Goal: Task Accomplishment & Management: Manage account settings

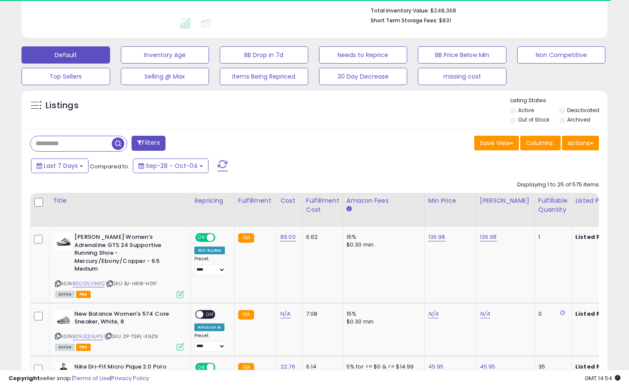
scroll to position [230, 0]
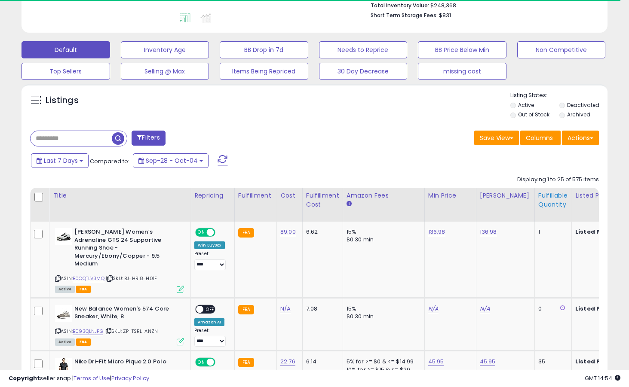
click at [544, 195] on div "Fulfillable Quantity" at bounding box center [553, 200] width 30 height 18
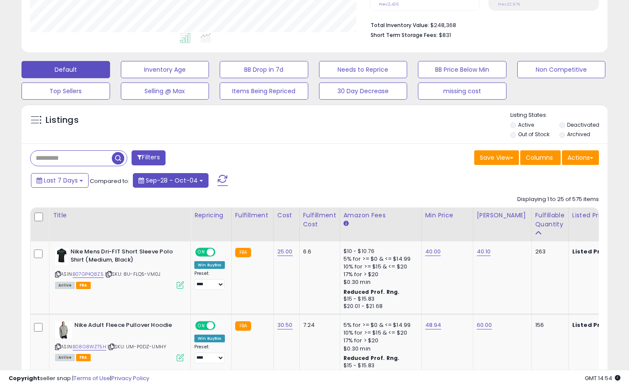
scroll to position [228, 0]
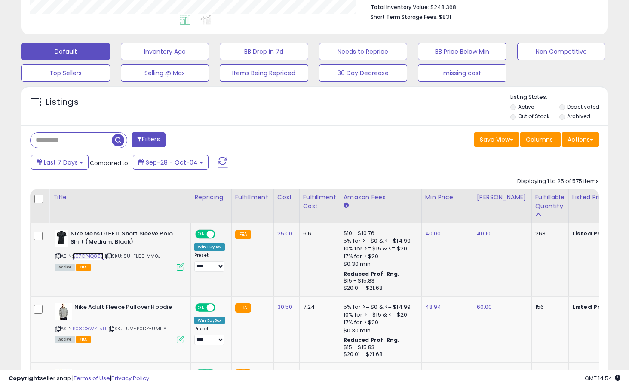
click at [95, 259] on link "B07GP4Q8Z5" at bounding box center [88, 256] width 31 height 7
click at [430, 236] on link "40.00" at bounding box center [433, 234] width 16 height 9
type input "*"
type input "*****"
click button "submit" at bounding box center [458, 212] width 15 height 13
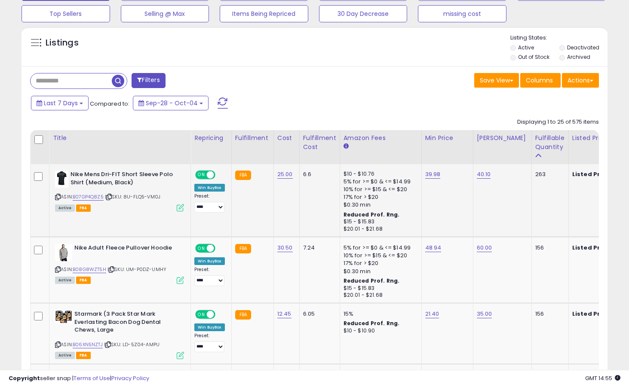
scroll to position [291, 0]
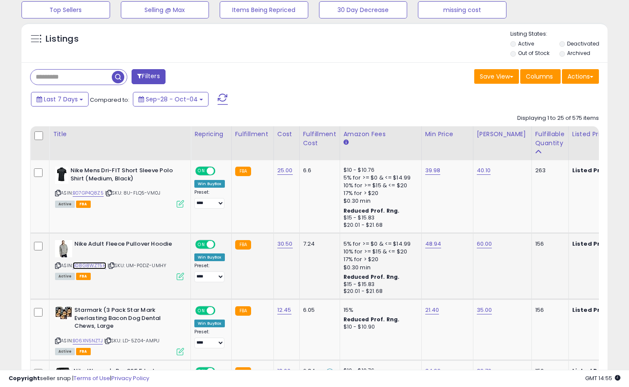
click at [91, 267] on link "B08G8WZT5H" at bounding box center [90, 265] width 34 height 7
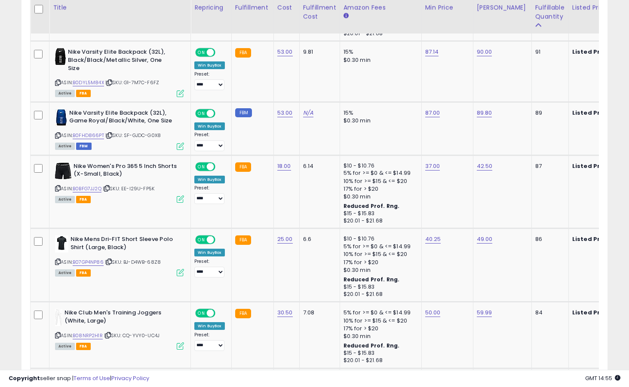
scroll to position [1877, 0]
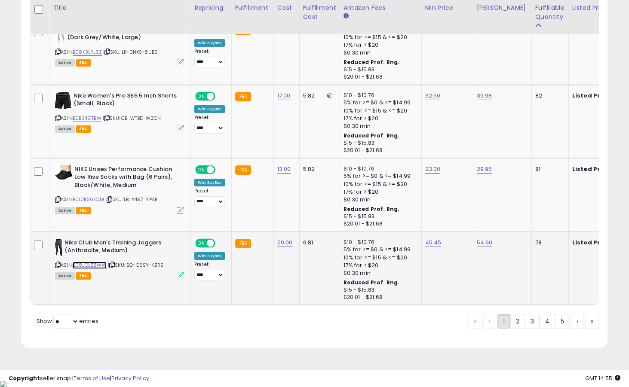
click at [83, 266] on link "B08JQLZ8WW" at bounding box center [90, 265] width 34 height 7
click at [92, 203] on link "B010RS6KQM" at bounding box center [88, 199] width 31 height 7
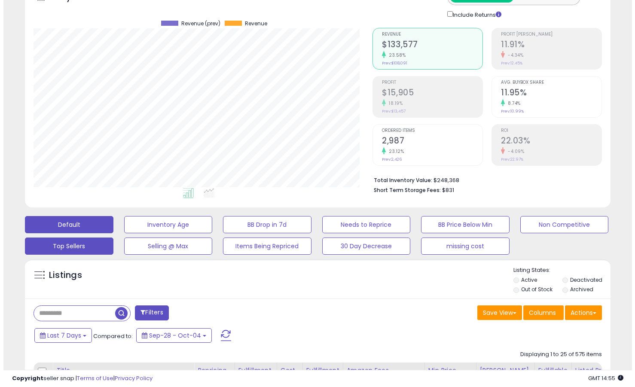
scroll to position [58, 0]
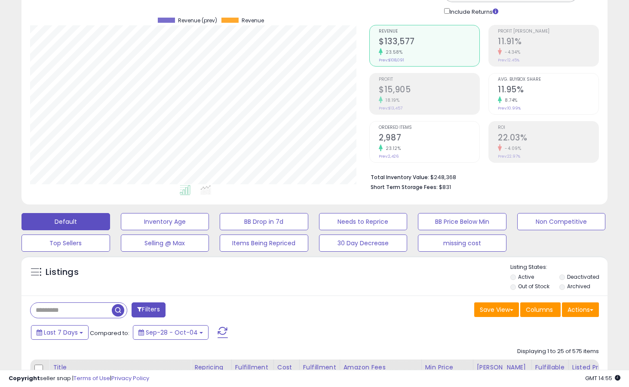
click at [62, 308] on input "text" at bounding box center [71, 310] width 81 height 15
type input "**********"
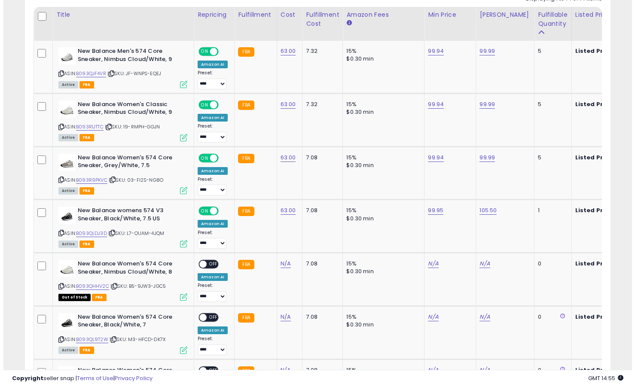
scroll to position [413, 0]
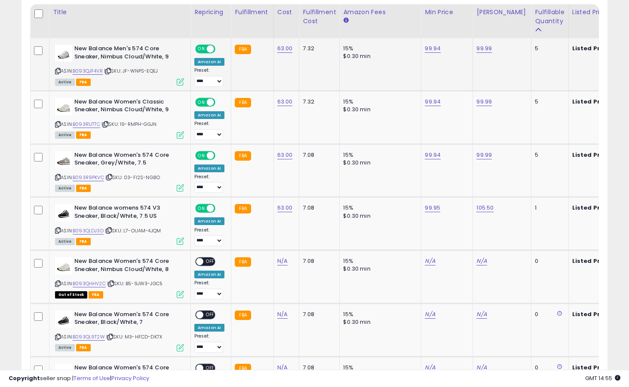
click at [177, 80] on icon at bounding box center [180, 81] width 7 height 7
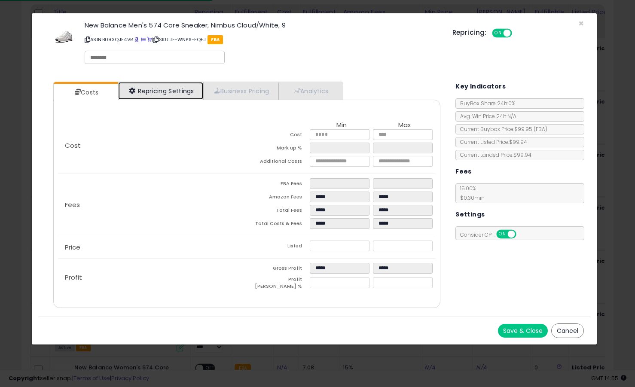
click at [146, 93] on link "Repricing Settings" at bounding box center [160, 91] width 85 height 18
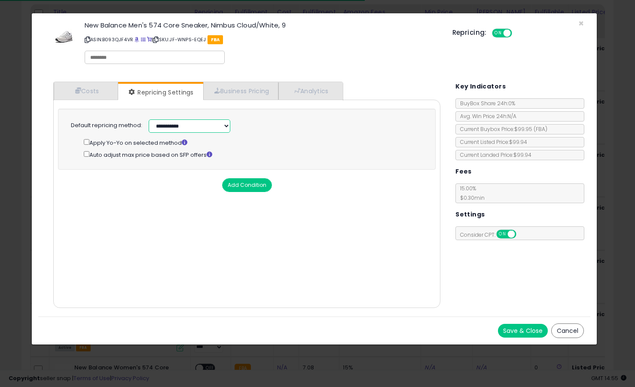
click at [154, 123] on select "**********" at bounding box center [190, 126] width 82 height 13
select select "******"
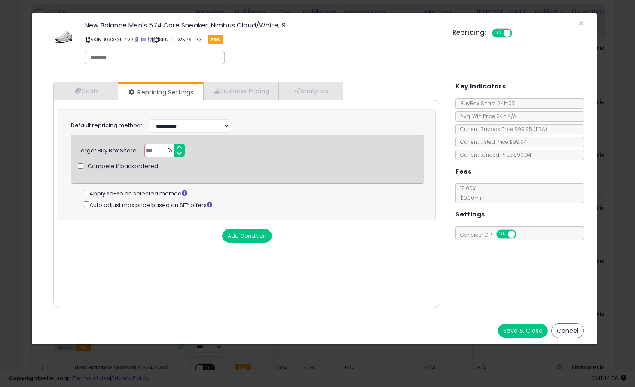
click at [527, 327] on button "Save & Close" at bounding box center [523, 331] width 50 height 14
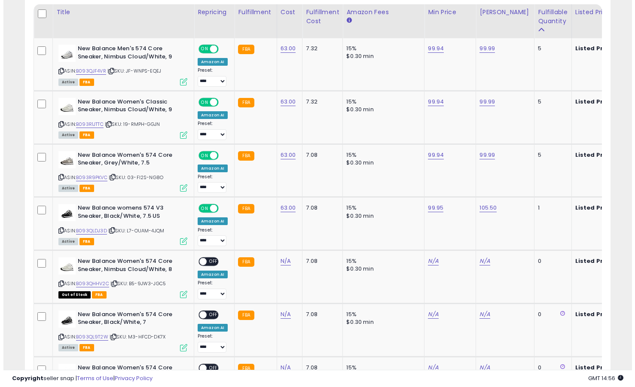
scroll to position [429695, 429531]
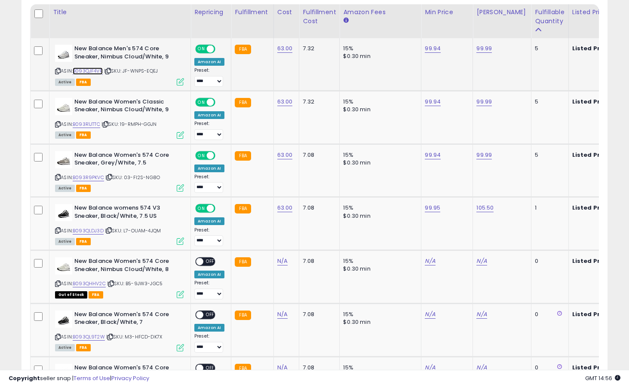
click at [92, 70] on link "B093QJF4VR" at bounding box center [88, 70] width 30 height 7
click at [432, 49] on link "99.94" at bounding box center [433, 48] width 16 height 9
type input "*****"
click button "submit" at bounding box center [457, 27] width 15 height 13
click at [94, 123] on link "B093R1JTTC" at bounding box center [87, 124] width 28 height 7
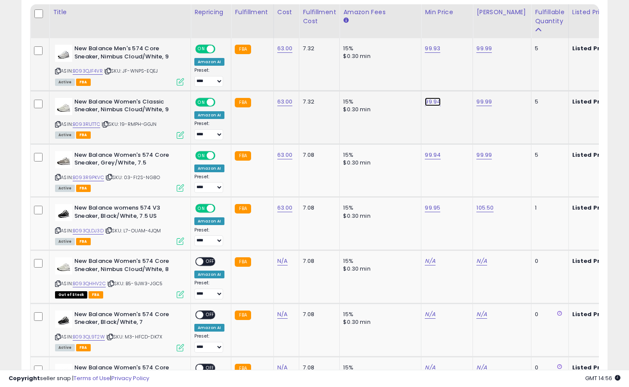
click at [429, 103] on link "99.94" at bounding box center [433, 102] width 16 height 9
type input "*****"
click button "submit" at bounding box center [457, 80] width 15 height 13
click at [182, 134] on icon at bounding box center [180, 135] width 7 height 7
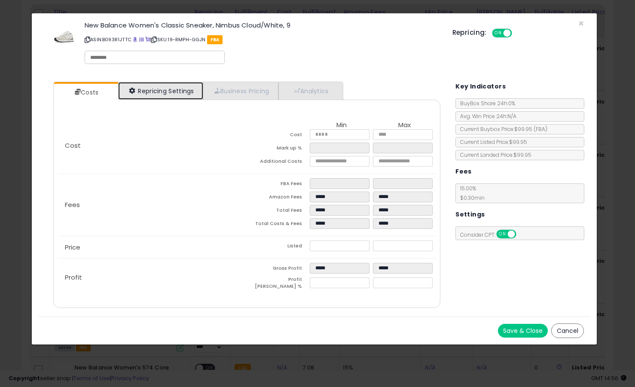
click at [187, 98] on link "Repricing Settings" at bounding box center [160, 91] width 85 height 18
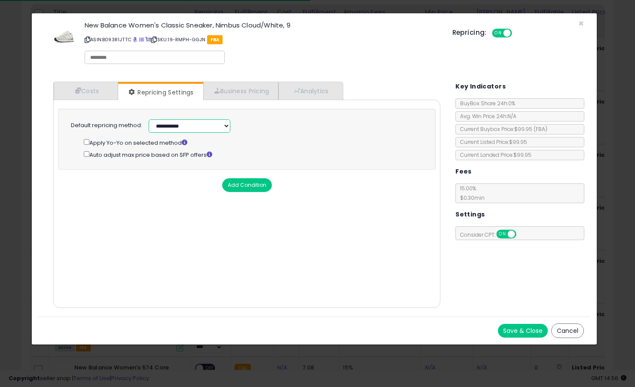
click at [181, 126] on select "**********" at bounding box center [190, 126] width 82 height 13
select select "******"
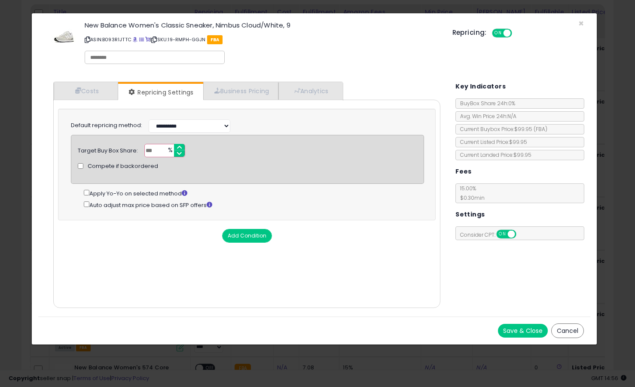
click at [526, 328] on button "Save & Close" at bounding box center [523, 331] width 50 height 14
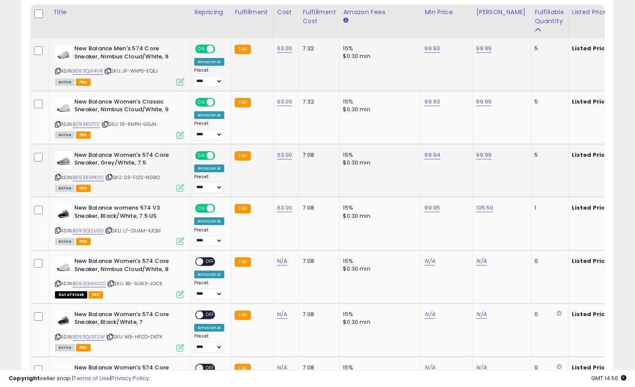
scroll to position [429695, 429531]
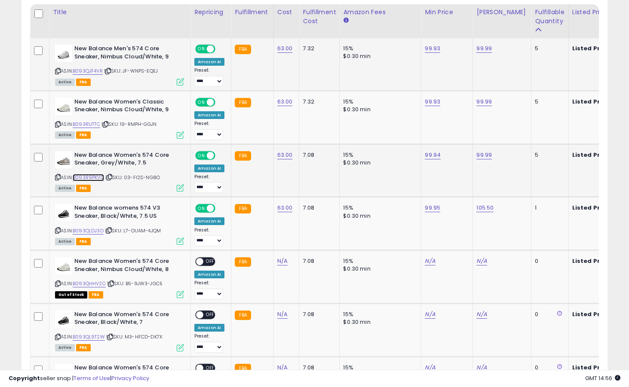
click at [92, 178] on link "B093R9PKVC" at bounding box center [88, 177] width 31 height 7
click at [434, 156] on link "99.94" at bounding box center [433, 155] width 16 height 9
type input "*****"
click button "submit" at bounding box center [457, 133] width 15 height 13
click at [177, 188] on icon at bounding box center [180, 187] width 7 height 7
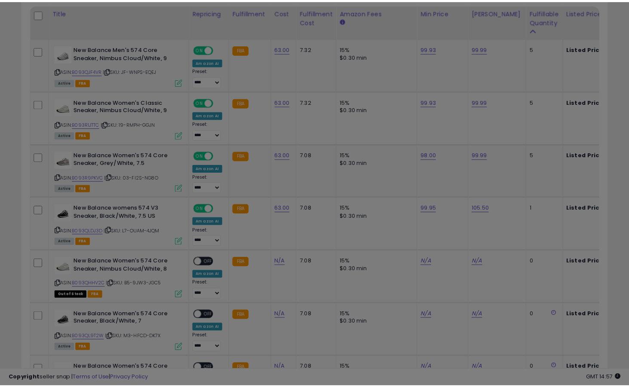
scroll to position [176, 343]
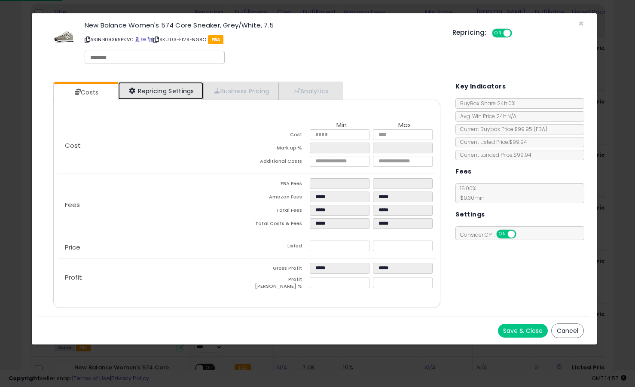
click at [174, 97] on link "Repricing Settings" at bounding box center [160, 91] width 85 height 18
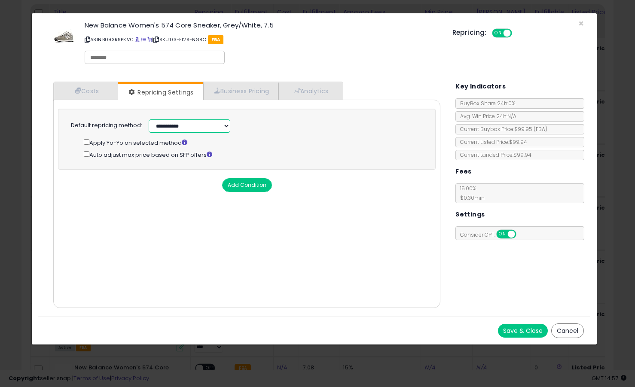
click at [173, 120] on select "**********" at bounding box center [190, 126] width 82 height 13
select select "******"
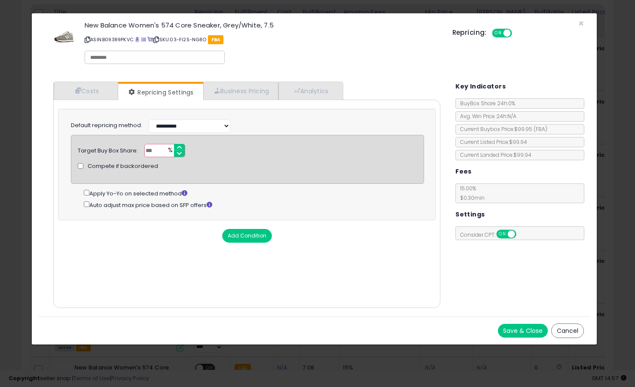
click at [513, 333] on button "Save & Close" at bounding box center [523, 331] width 50 height 14
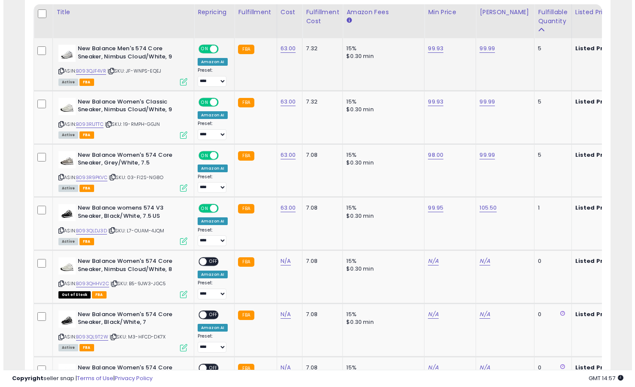
scroll to position [429695, 429531]
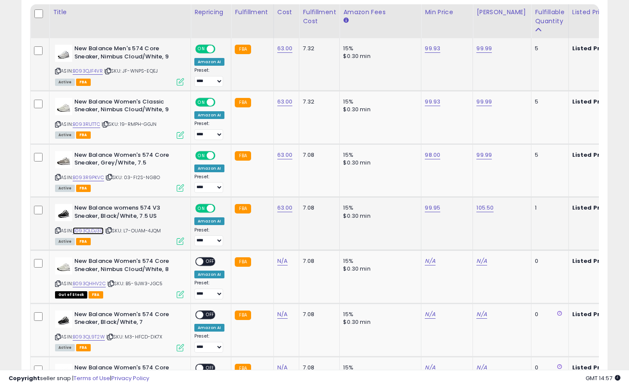
click at [98, 230] on link "B093QLDJ3D" at bounding box center [88, 230] width 31 height 7
click at [435, 210] on link "99.95" at bounding box center [432, 208] width 15 height 9
type input "*****"
click button "submit" at bounding box center [457, 186] width 15 height 13
click at [179, 242] on icon at bounding box center [180, 241] width 7 height 7
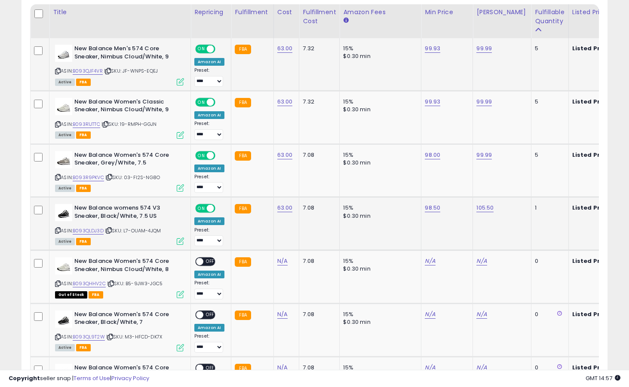
scroll to position [176, 343]
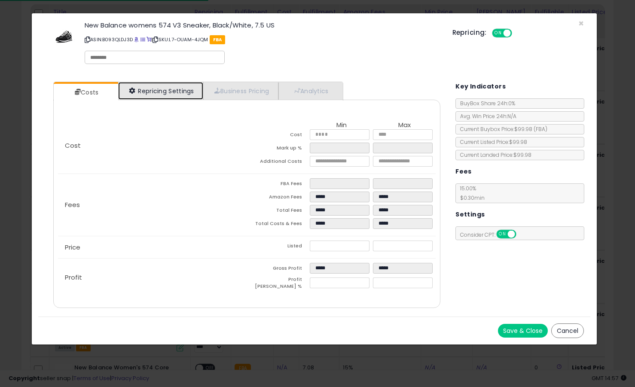
click at [184, 98] on link "Repricing Settings" at bounding box center [160, 91] width 85 height 18
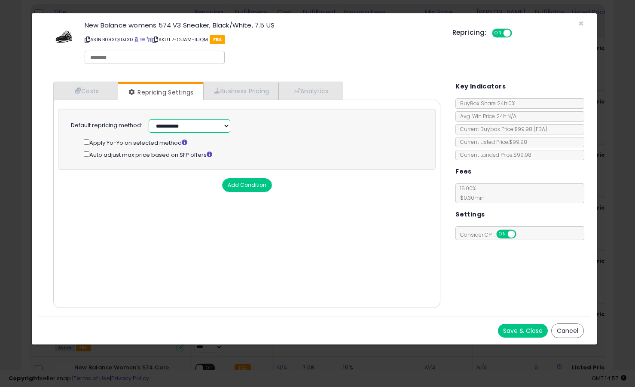
click at [174, 125] on select "**********" at bounding box center [190, 126] width 82 height 13
select select "******"
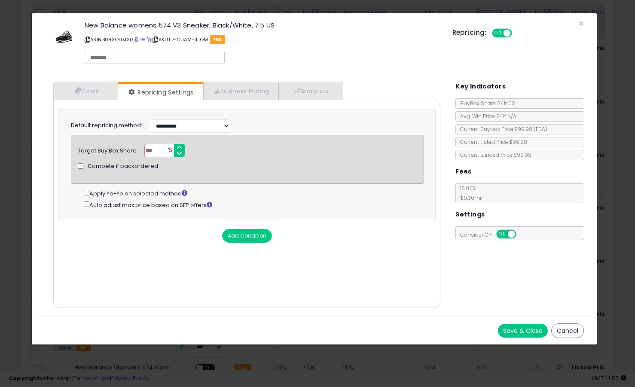
click at [523, 331] on button "Save & Close" at bounding box center [523, 331] width 50 height 14
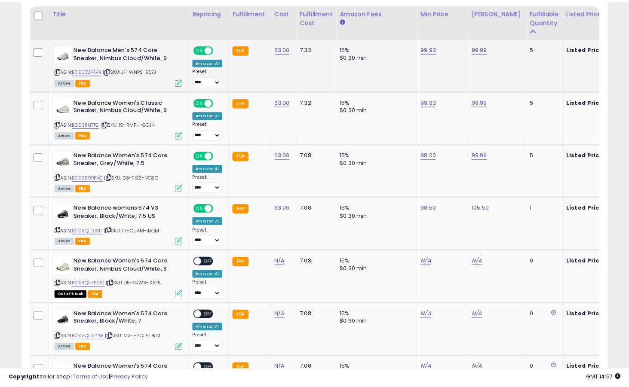
scroll to position [429695, 429531]
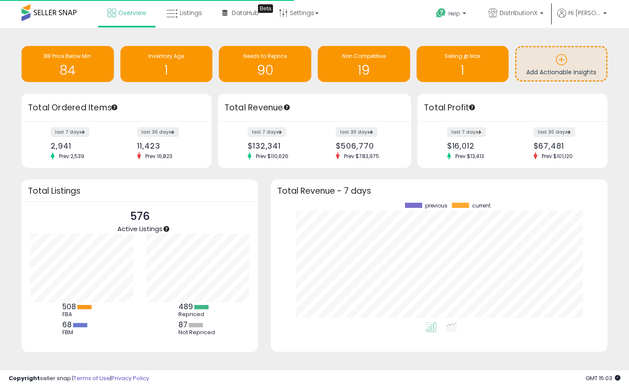
scroll to position [120, 319]
click at [169, 15] on icon at bounding box center [171, 13] width 11 height 11
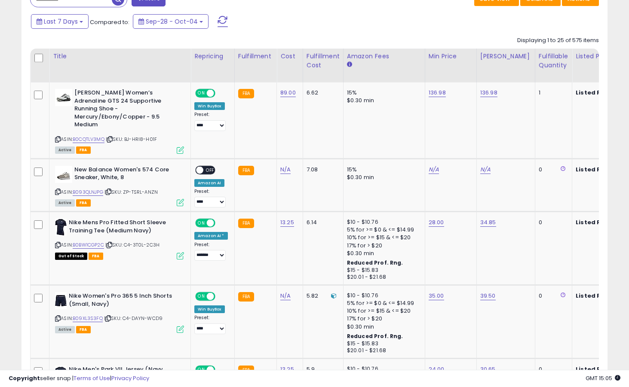
scroll to position [350, 0]
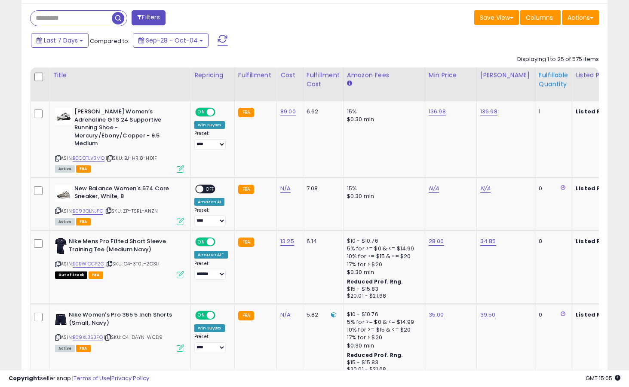
click at [549, 82] on div "Fulfillable Quantity" at bounding box center [554, 80] width 30 height 18
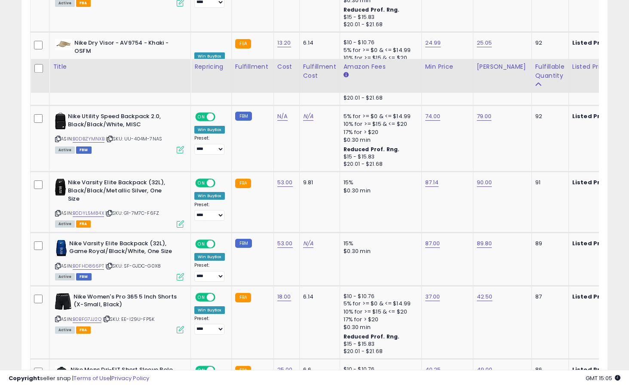
scroll to position [1877, 0]
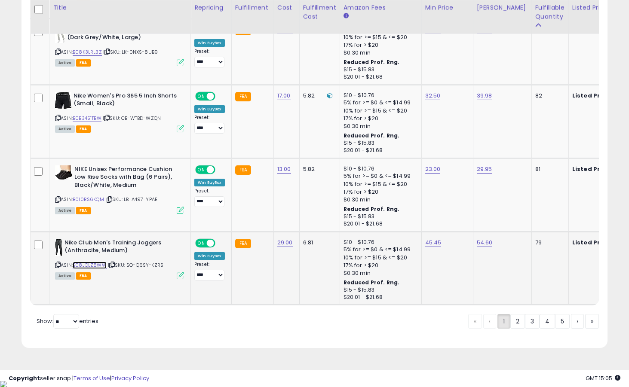
click at [100, 265] on link "B08JQLZ8WW" at bounding box center [90, 265] width 34 height 7
click at [98, 118] on link "B0B3451TBW" at bounding box center [87, 118] width 29 height 7
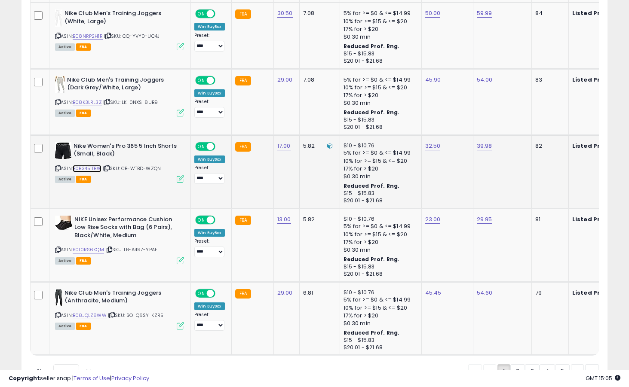
scroll to position [1737, 0]
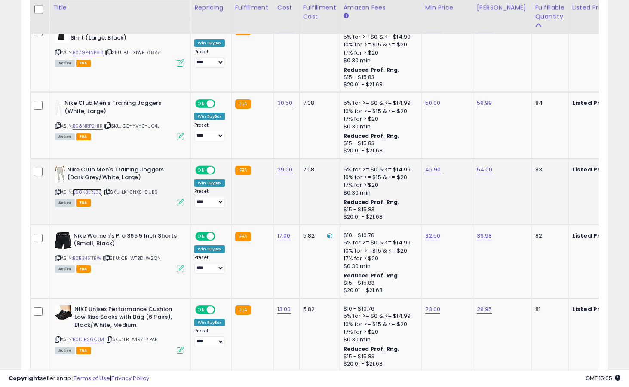
click at [89, 194] on link "B08K3LRL3Z" at bounding box center [87, 192] width 29 height 7
click at [432, 170] on link "45.90" at bounding box center [433, 170] width 16 height 9
type input "*****"
click at [466, 152] on button "submit" at bounding box center [458, 148] width 15 height 13
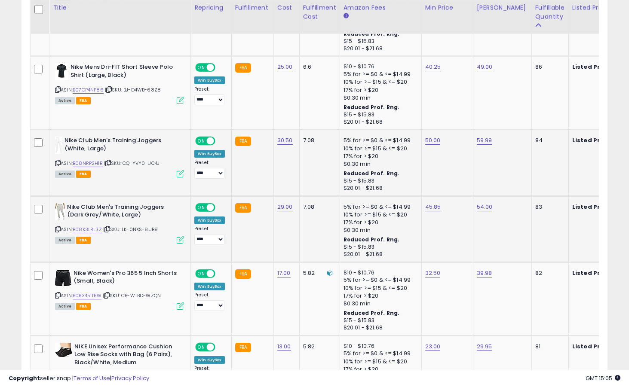
scroll to position [1640, 0]
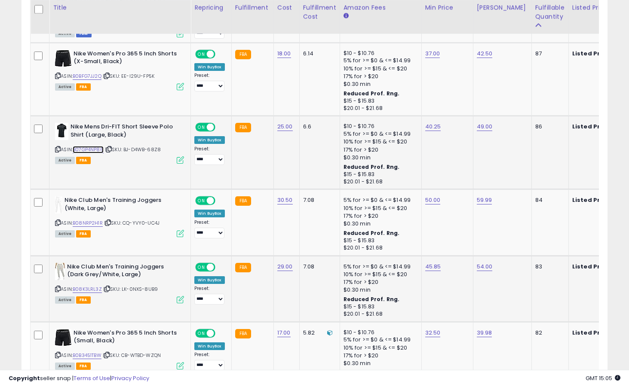
click at [95, 150] on link "B07GP4NP86" at bounding box center [88, 149] width 31 height 7
click at [431, 128] on link "40.25" at bounding box center [433, 127] width 16 height 9
type input "*"
type input "*****"
click button "submit" at bounding box center [458, 105] width 15 height 13
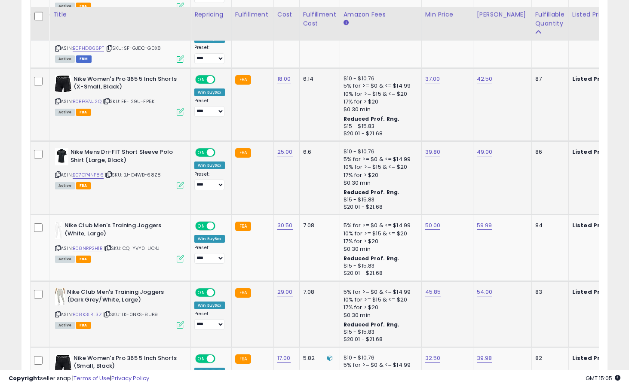
scroll to position [1590, 0]
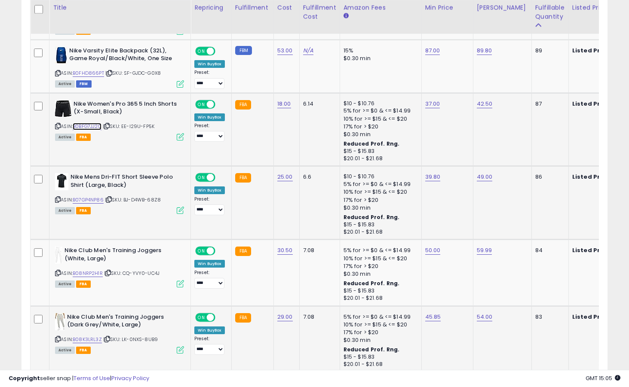
click at [99, 123] on link "B0BFG7JJ2Q" at bounding box center [87, 126] width 29 height 7
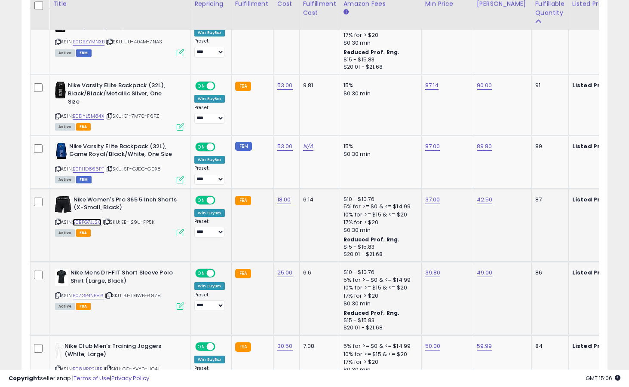
scroll to position [1490, 0]
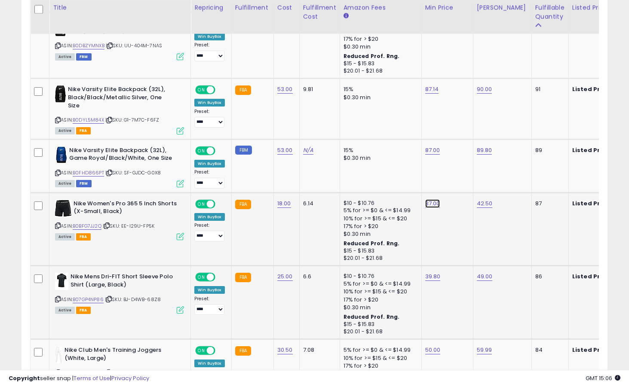
click at [435, 205] on link "37.00" at bounding box center [432, 203] width 15 height 9
type input "*****"
click button "submit" at bounding box center [458, 182] width 15 height 13
click at [96, 173] on link "B0FHD866PT" at bounding box center [88, 172] width 31 height 7
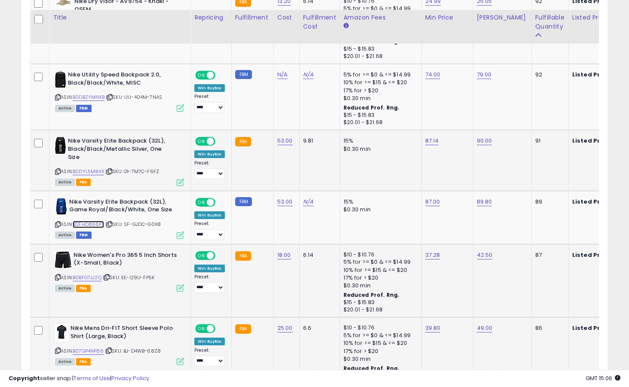
scroll to position [1399, 0]
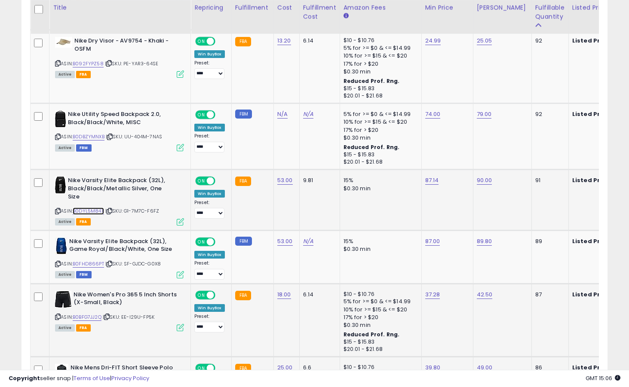
click at [89, 211] on link "B0DYL5M84X" at bounding box center [88, 211] width 31 height 7
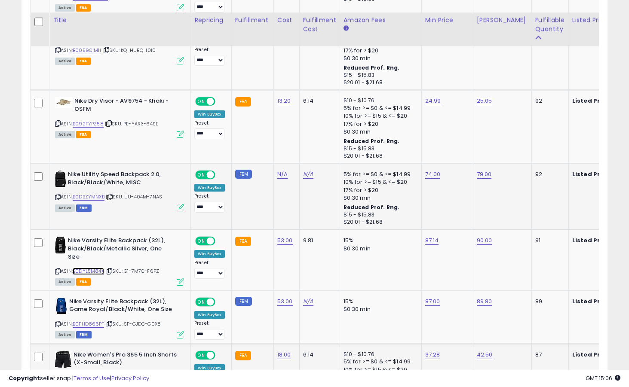
scroll to position [1332, 0]
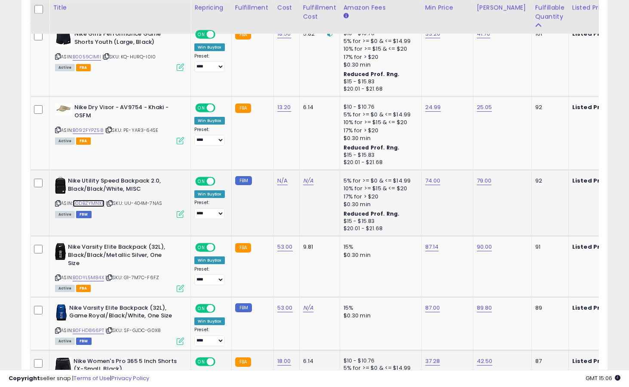
click at [87, 204] on link "B0DBZYMNXB" at bounding box center [89, 203] width 32 height 7
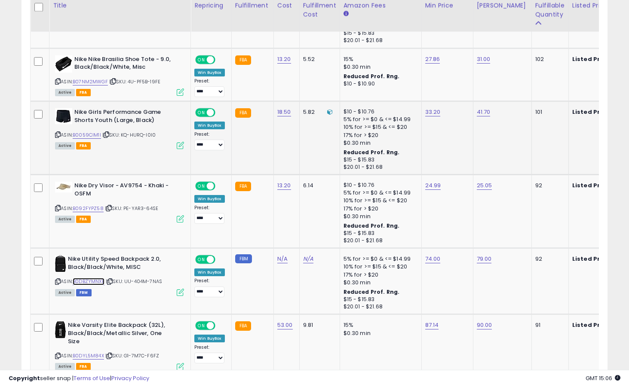
scroll to position [1232, 0]
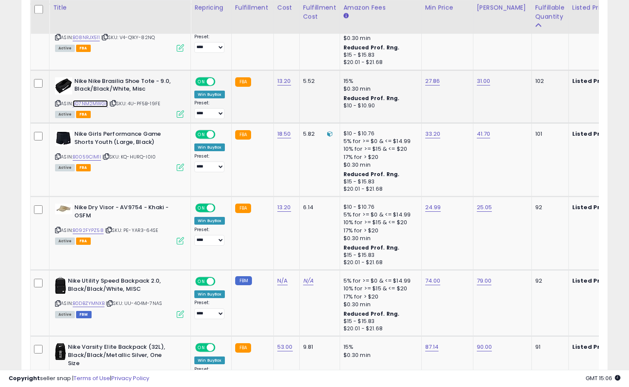
click at [99, 103] on link "B07NM2MWGF" at bounding box center [90, 103] width 35 height 7
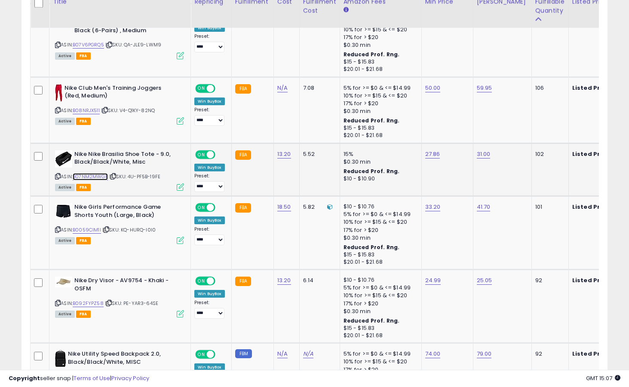
scroll to position [1151, 0]
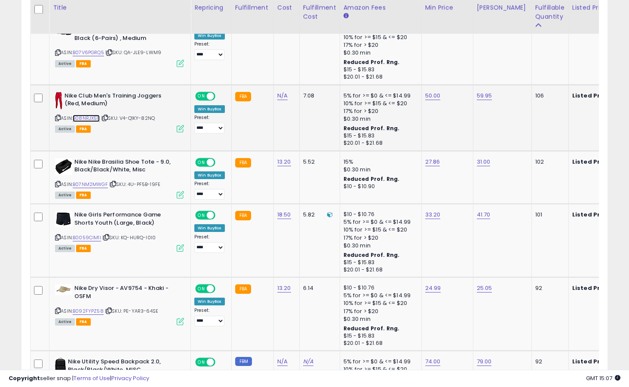
click at [89, 118] on link "B08NRJX511" at bounding box center [86, 118] width 27 height 7
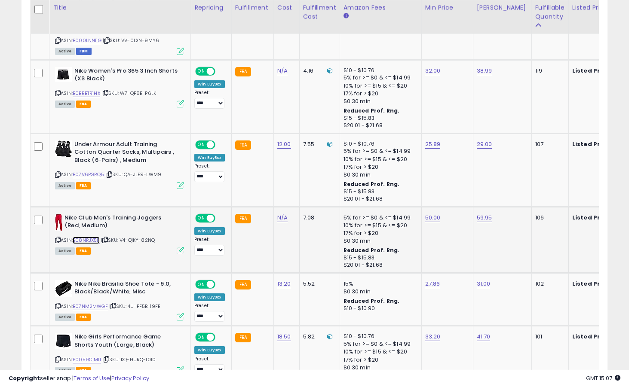
scroll to position [1016, 0]
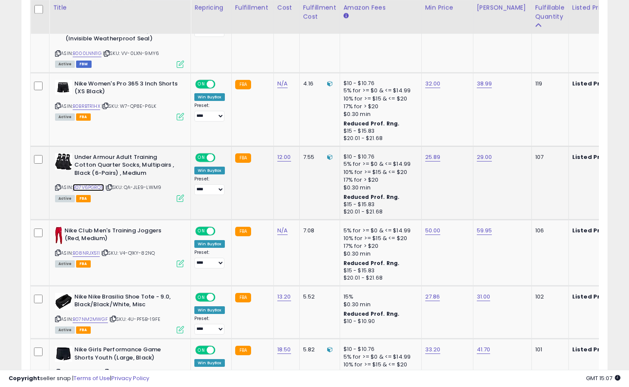
click at [90, 187] on link "B07V6PGRQ5" at bounding box center [88, 187] width 31 height 7
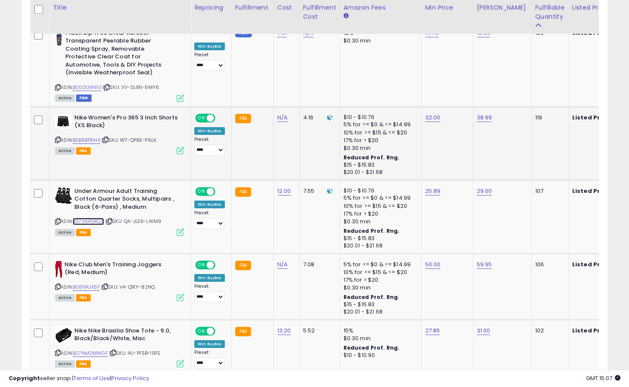
scroll to position [979, 0]
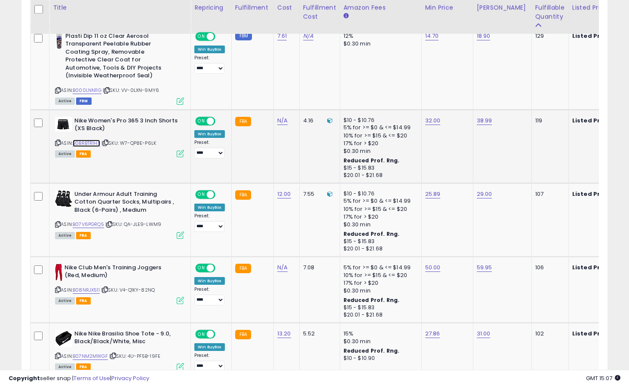
click at [90, 145] on link "B0BRBTR1HX" at bounding box center [87, 143] width 28 height 7
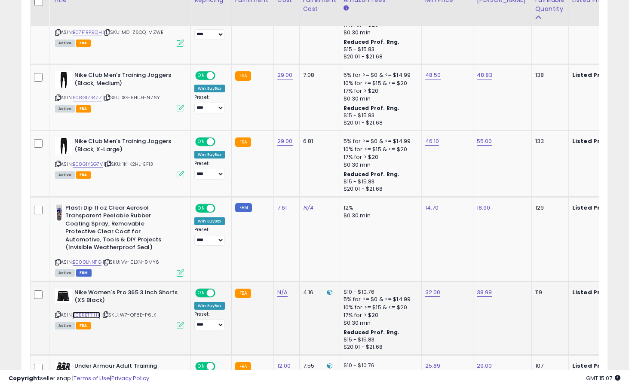
scroll to position [788, 0]
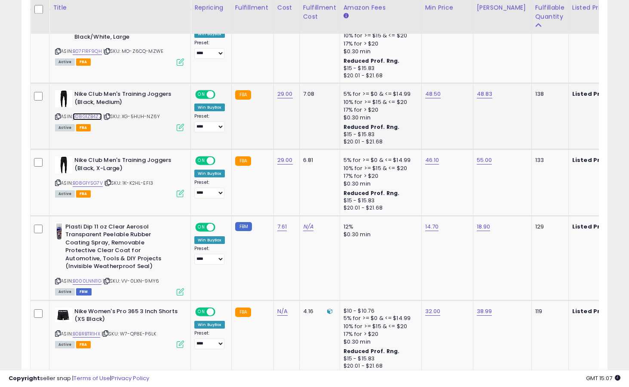
click at [91, 116] on link "B08G1ZB4ZZ" at bounding box center [87, 116] width 29 height 7
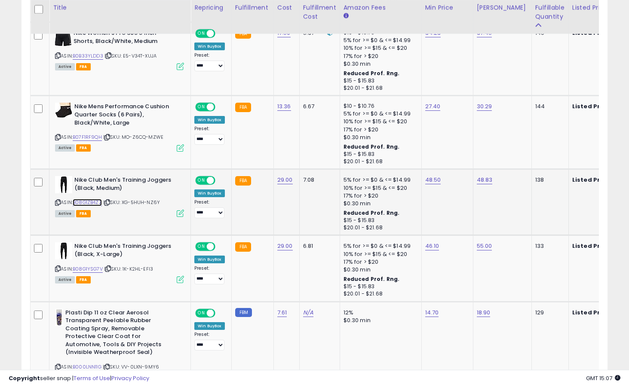
scroll to position [686, 0]
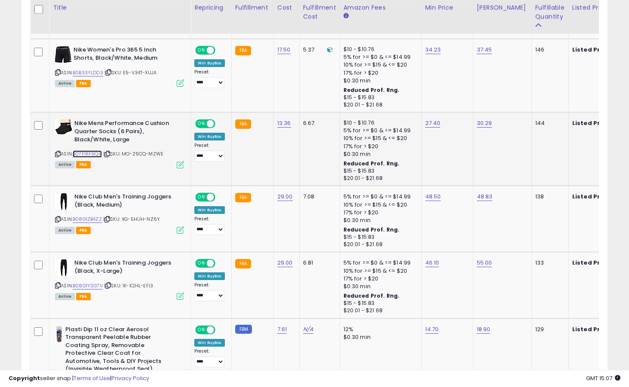
click at [95, 154] on link "B07F1RF9QH" at bounding box center [87, 153] width 29 height 7
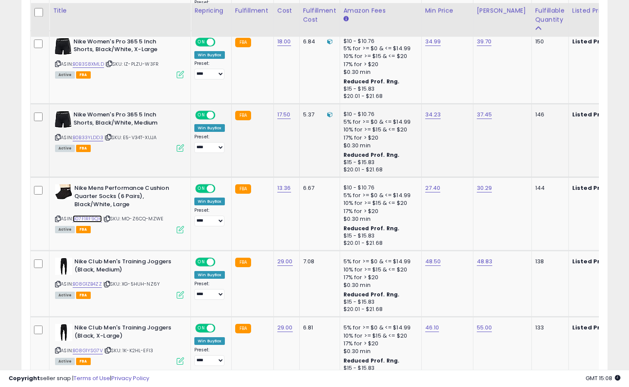
scroll to position [576, 0]
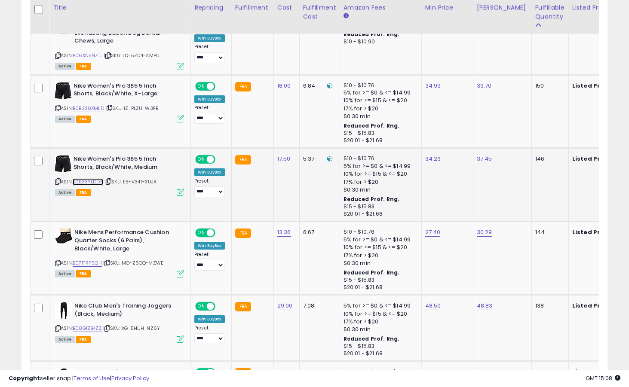
click at [89, 180] on link "B0B33YLDD3" at bounding box center [88, 181] width 31 height 7
click at [431, 162] on link "34.23" at bounding box center [433, 159] width 16 height 9
type input "*****"
click button "submit" at bounding box center [458, 138] width 15 height 13
click at [92, 106] on link "B0B3S8XMLD" at bounding box center [88, 108] width 31 height 7
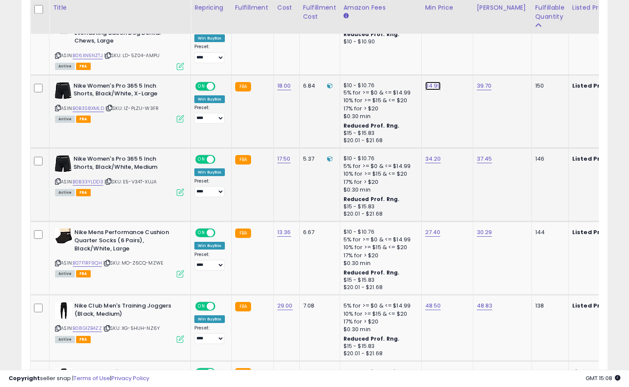
click at [429, 86] on link "34.99" at bounding box center [433, 86] width 16 height 9
type input "*****"
click button "submit" at bounding box center [458, 64] width 15 height 13
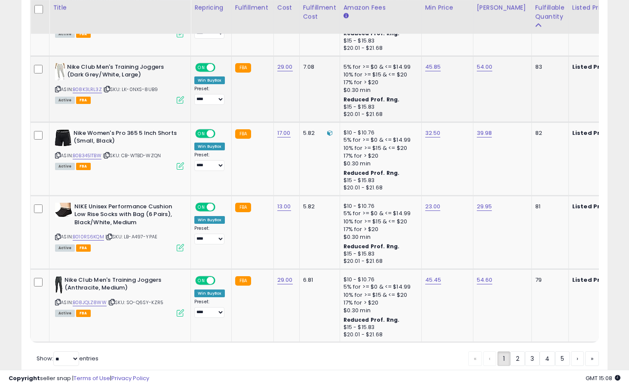
scroll to position [1877, 0]
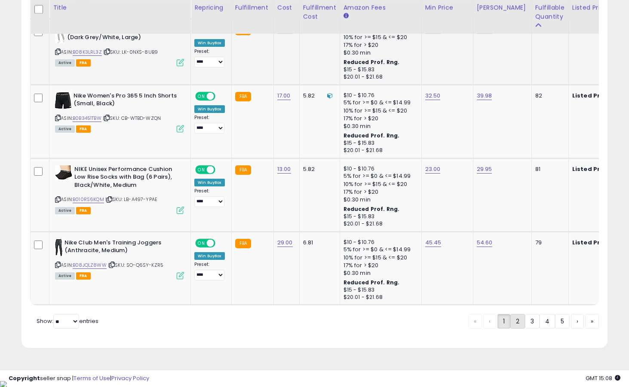
click at [517, 327] on link "2" at bounding box center [517, 321] width 15 height 15
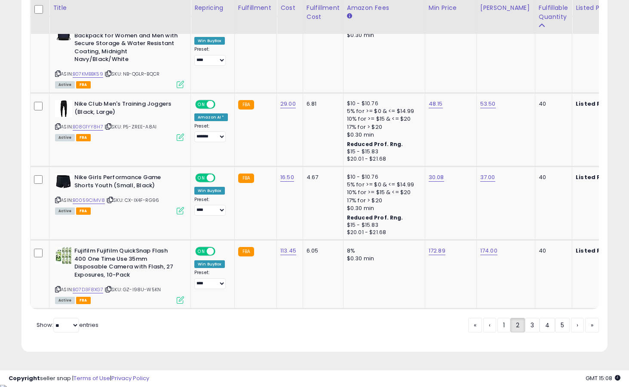
scroll to position [1920, 0]
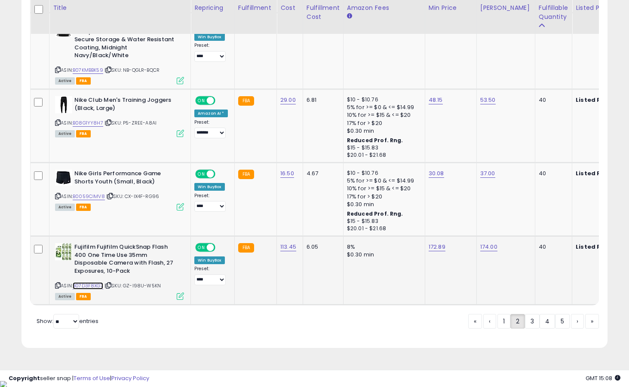
click at [99, 283] on link "B07D3F8XG7" at bounding box center [88, 285] width 31 height 7
click at [435, 247] on link "172.89" at bounding box center [437, 247] width 17 height 9
type input "******"
click button "submit" at bounding box center [461, 226] width 15 height 13
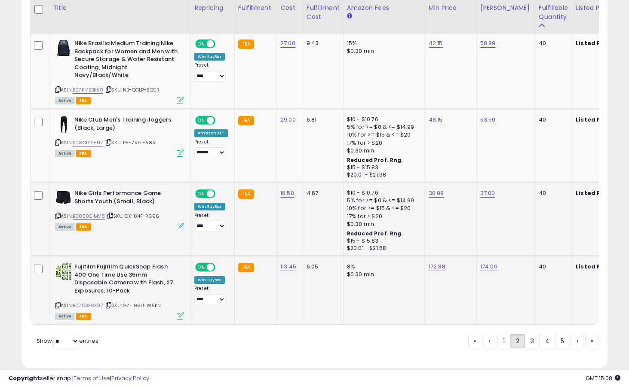
scroll to position [1889, 0]
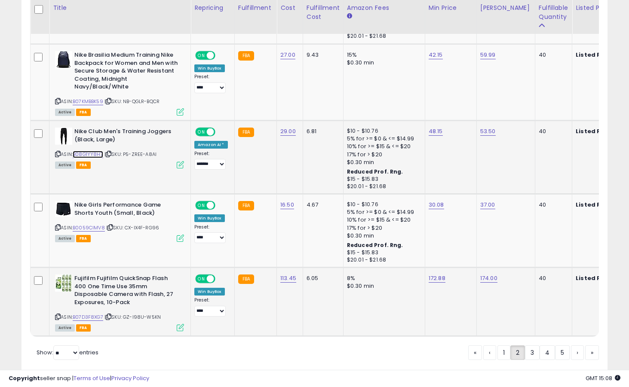
click at [96, 154] on link "B08G1YY8H7" at bounding box center [88, 154] width 31 height 7
click at [432, 130] on link "48.15" at bounding box center [436, 131] width 14 height 9
type input "*****"
click button "submit" at bounding box center [459, 110] width 15 height 13
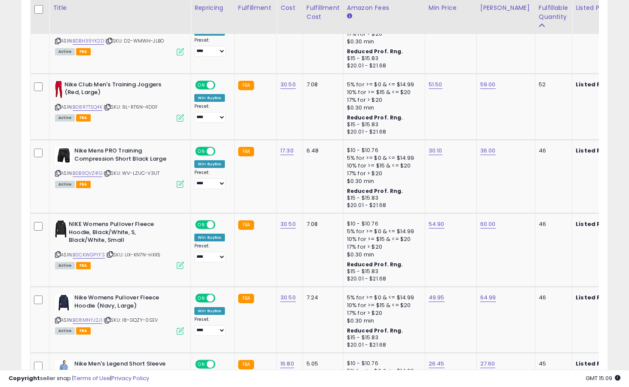
scroll to position [1432, 0]
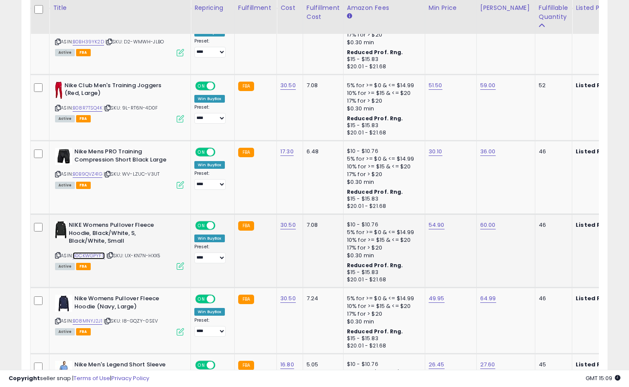
click at [94, 255] on link "B0CKWGPYFS" at bounding box center [89, 255] width 32 height 7
click at [433, 227] on link "54.90" at bounding box center [437, 225] width 16 height 9
type input "*****"
click button "submit" at bounding box center [460, 204] width 15 height 13
